Goal: Transaction & Acquisition: Purchase product/service

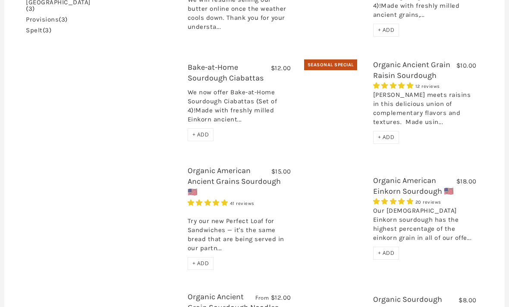
scroll to position [325, 0]
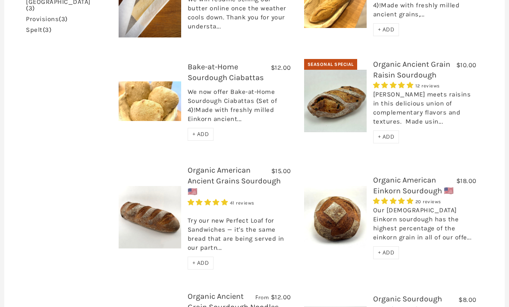
click at [134, 210] on img at bounding box center [150, 217] width 63 height 63
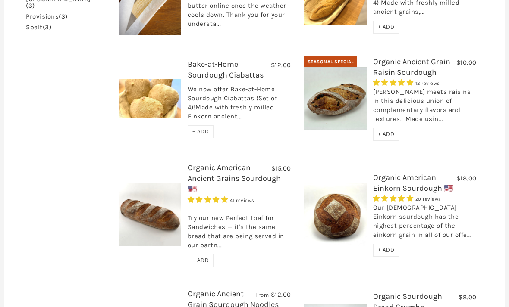
scroll to position [328, 0]
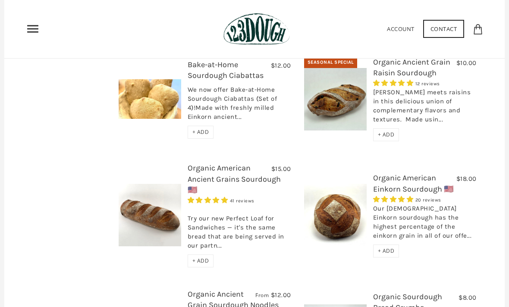
click at [455, 93] on div "[PERSON_NAME] meets raisins in this delicious union of complementary flavors an…" at bounding box center [424, 108] width 103 height 41
click at [394, 96] on div "[PERSON_NAME] meets raisins in this delicious union of complementary flavors an…" at bounding box center [424, 108] width 103 height 41
click at [395, 90] on div "[PERSON_NAME] meets raisins in this delicious union of complementary flavors an…" at bounding box center [424, 108] width 103 height 41
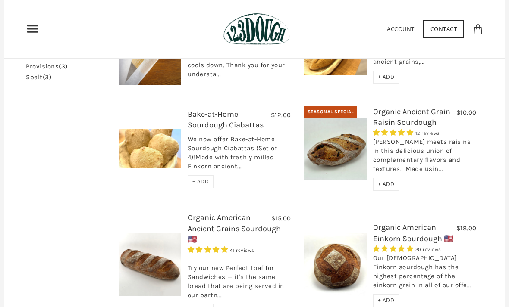
scroll to position [279, 0]
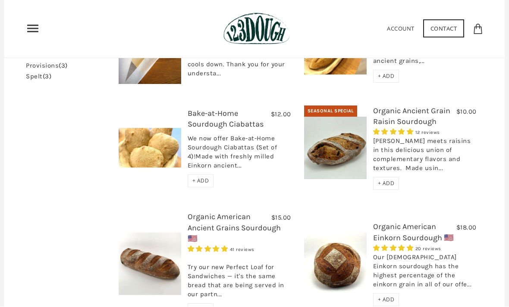
click at [407, 106] on link "Organic Ancient Grain Raisin Sourdough" at bounding box center [411, 116] width 77 height 20
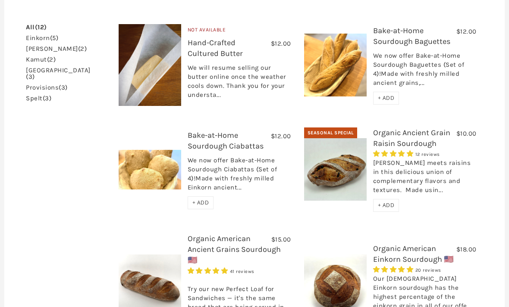
scroll to position [257, 0]
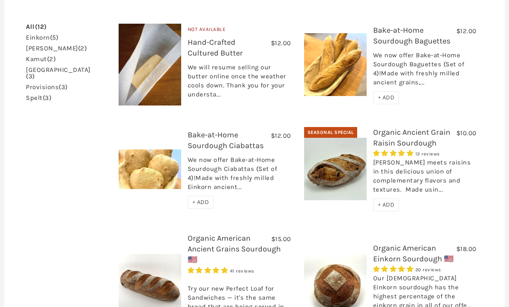
click at [196, 234] on link "Organic American Ancient Grains Sourdough 🇺🇸" at bounding box center [234, 249] width 93 height 31
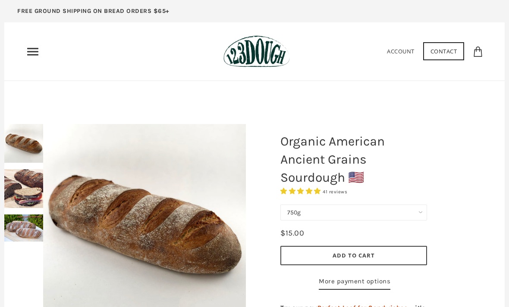
click at [420, 217] on select "750g Perfect Loaf for Sandwiches (Whole, 1500g) Perfect Loaf for Sandwiches (Ha…" at bounding box center [353, 213] width 147 height 16
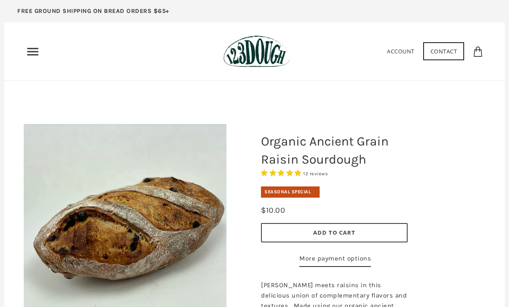
click at [30, 51] on use "Primary" at bounding box center [32, 51] width 11 height 7
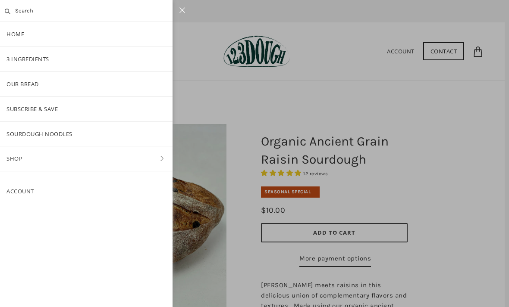
click at [203, 192] on div at bounding box center [254, 153] width 509 height 307
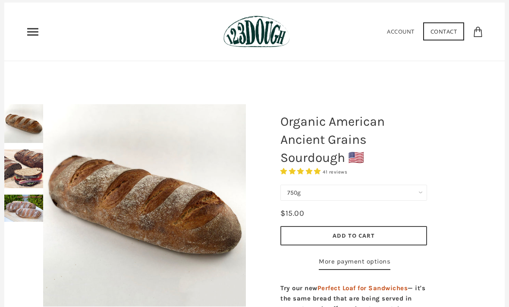
click at [420, 192] on select "750g Perfect Loaf for Sandwiches (Whole, 1500g) Perfect Loaf for Sandwiches (Ha…" at bounding box center [353, 193] width 147 height 16
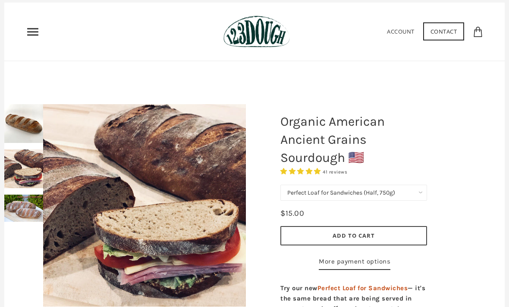
click at [393, 191] on select "750g Perfect Loaf for Sandwiches (Whole, 1500g) Perfect Loaf for Sandwiches (Ha…" at bounding box center [353, 193] width 147 height 16
select select "Perfect Loaf for Sandwiches (Whole, 1500g)"
